Goal: Register for event/course

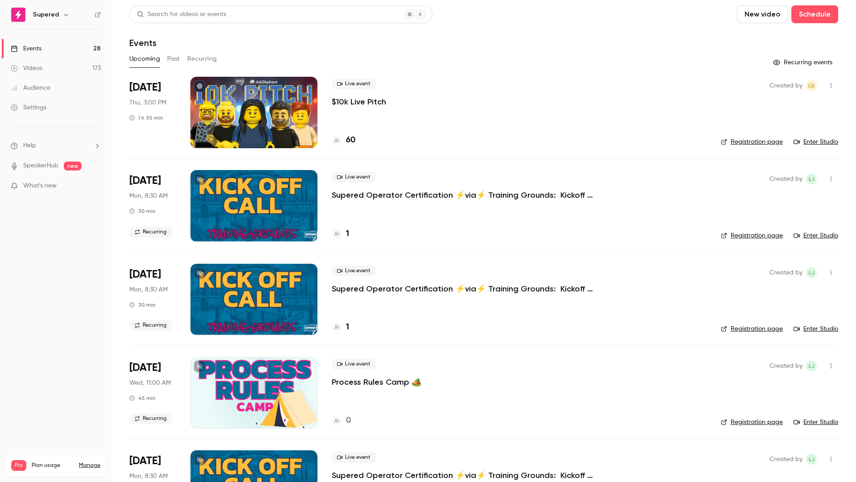
click at [363, 104] on p "$10k Live Pitch" at bounding box center [359, 101] width 54 height 11
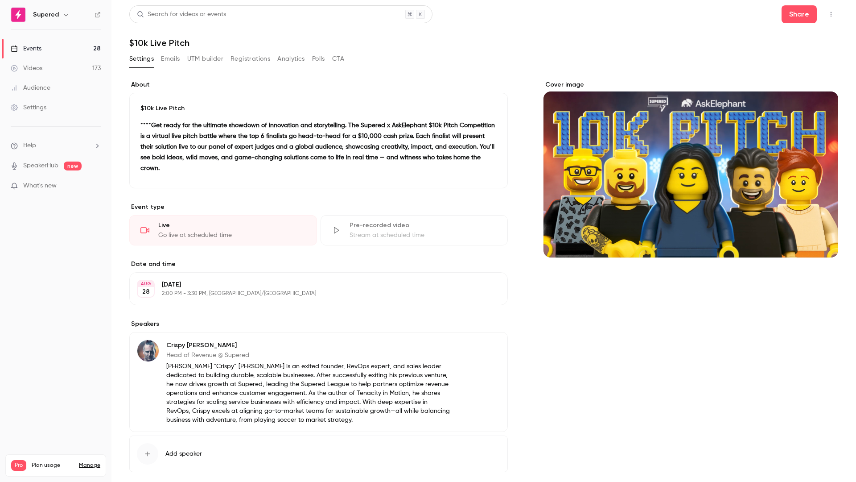
click at [55, 45] on link "Events 28" at bounding box center [55, 49] width 111 height 20
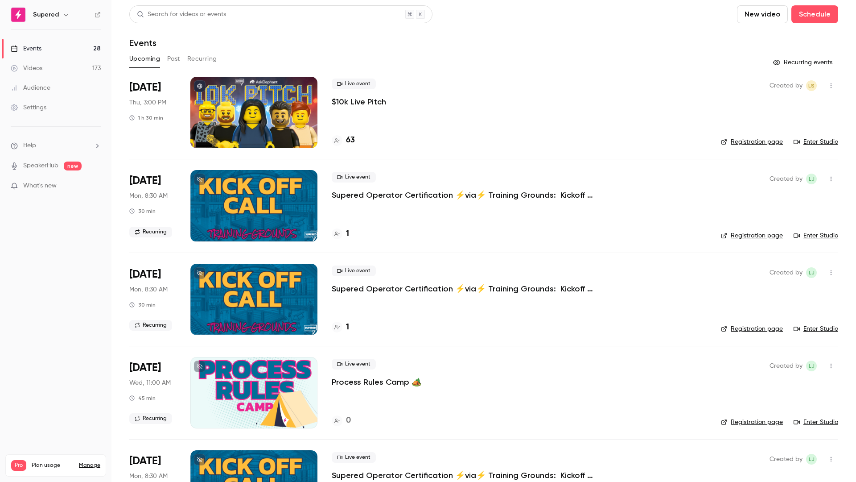
click at [373, 100] on p "$10k Live Pitch" at bounding box center [359, 101] width 54 height 11
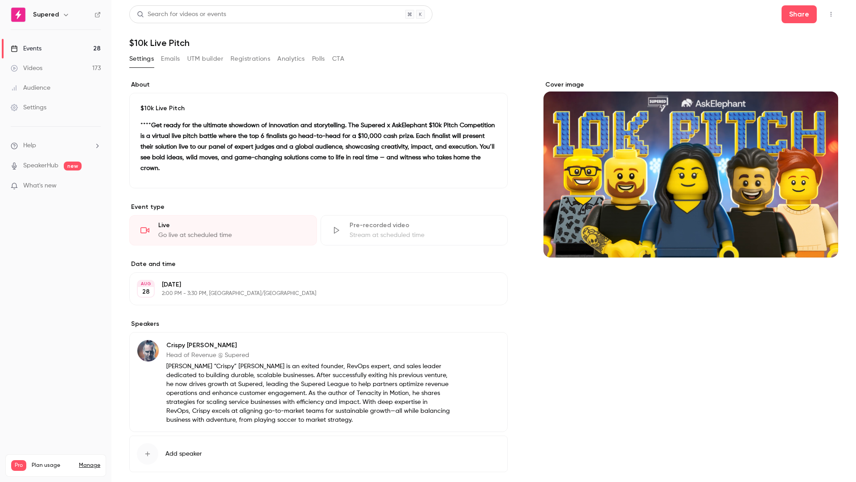
click at [828, 15] on icon "button" at bounding box center [831, 14] width 7 height 6
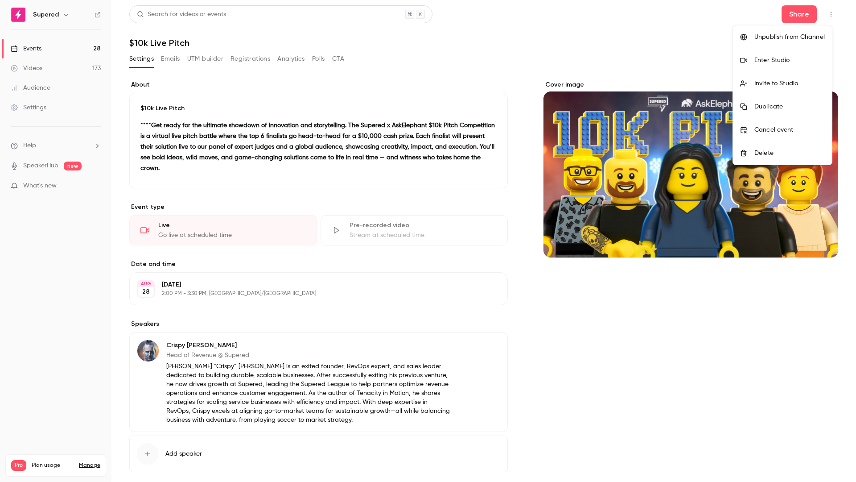
click at [767, 59] on div "Enter Studio" at bounding box center [790, 60] width 70 height 9
